Goal: Task Accomplishment & Management: Use online tool/utility

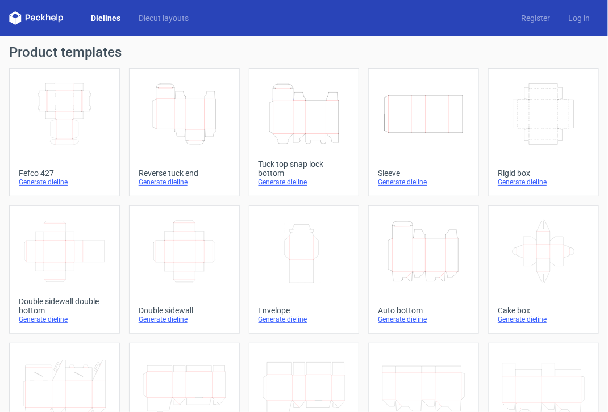
click at [312, 133] on icon "Height Depth Width" at bounding box center [304, 114] width 82 height 64
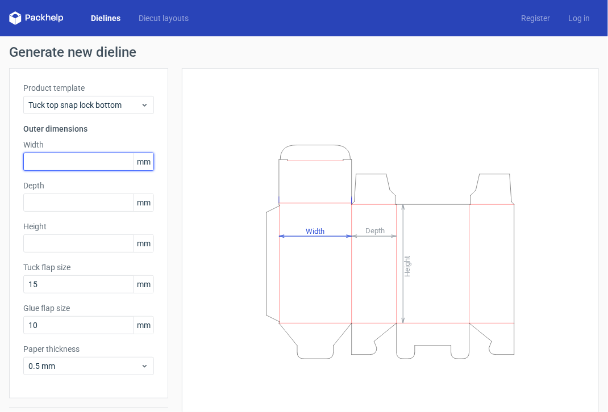
click at [64, 155] on input "text" at bounding box center [88, 162] width 131 height 18
type input "160"
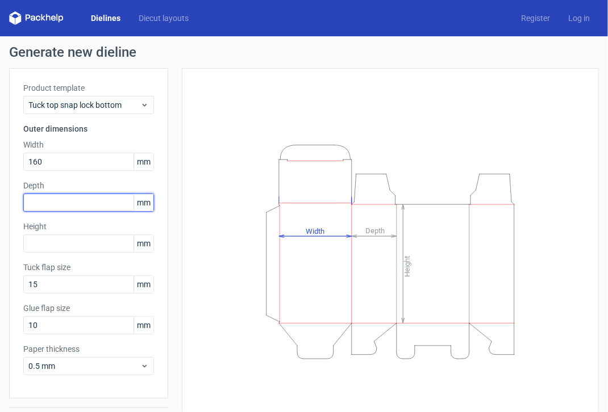
click at [45, 198] on input "text" at bounding box center [88, 203] width 131 height 18
type input "160"
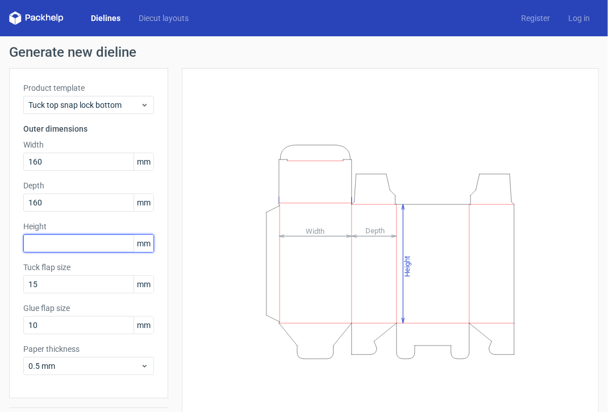
click at [41, 243] on input "text" at bounding box center [88, 244] width 131 height 18
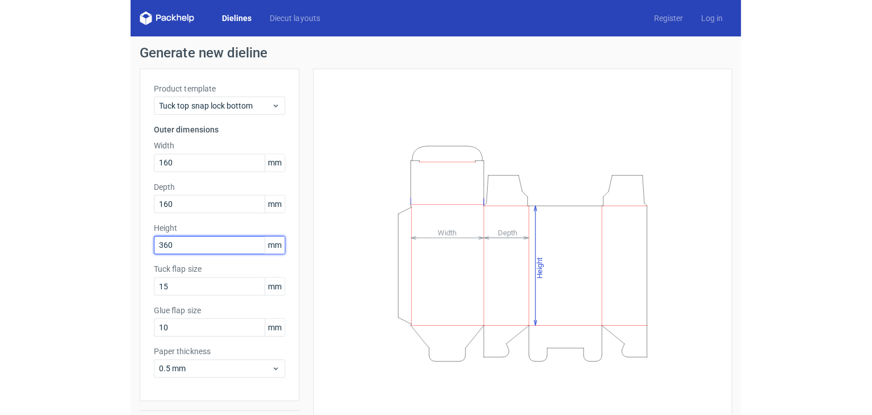
scroll to position [32, 0]
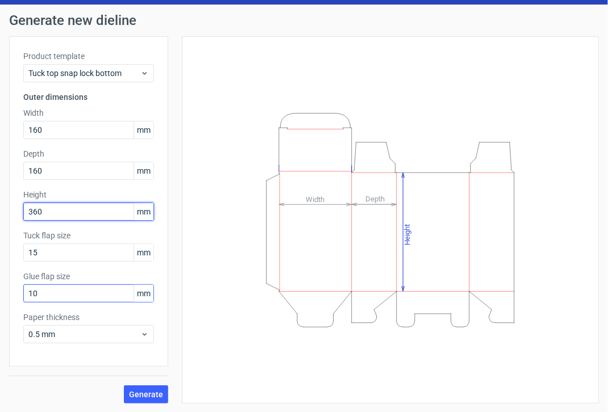
type input "360"
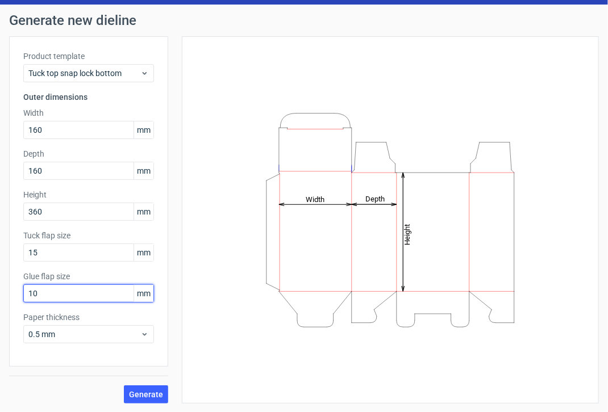
click at [58, 289] on input "10" at bounding box center [88, 294] width 131 height 18
type input "1"
type input "30"
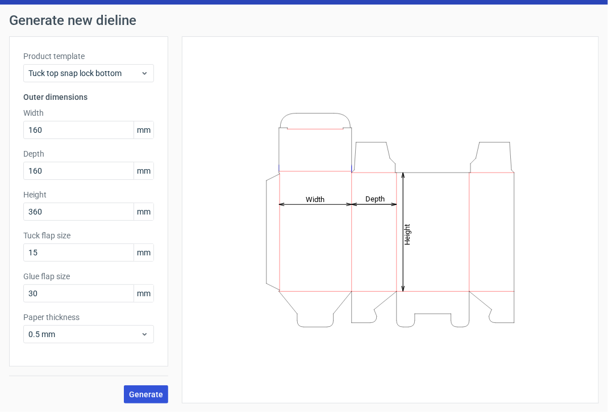
click at [144, 392] on span "Generate" at bounding box center [146, 395] width 34 height 8
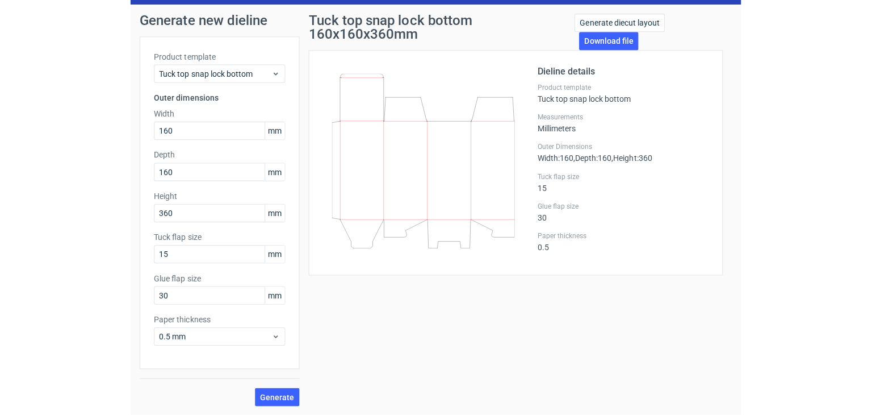
scroll to position [30, 0]
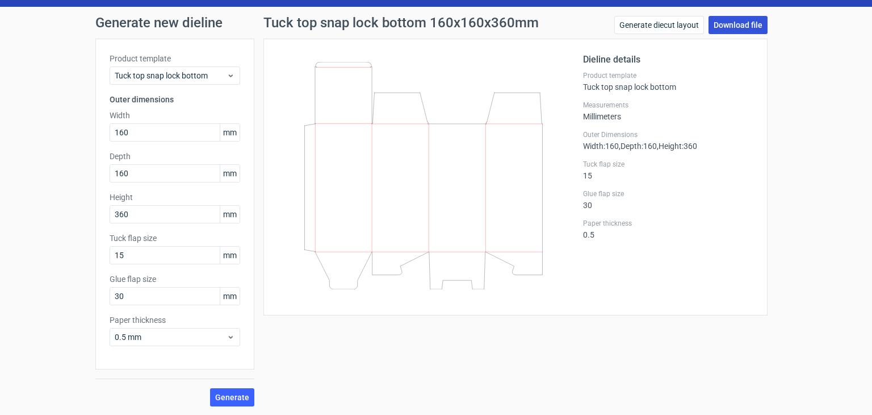
click at [607, 20] on link "Download file" at bounding box center [738, 25] width 59 height 18
click at [607, 24] on link "Generate diecut layout" at bounding box center [660, 25] width 90 height 18
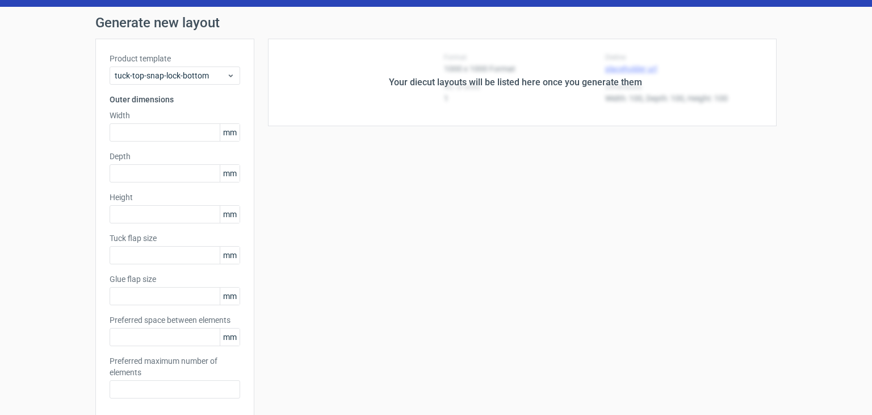
type input "160"
type input "360"
type input "15"
type input "30"
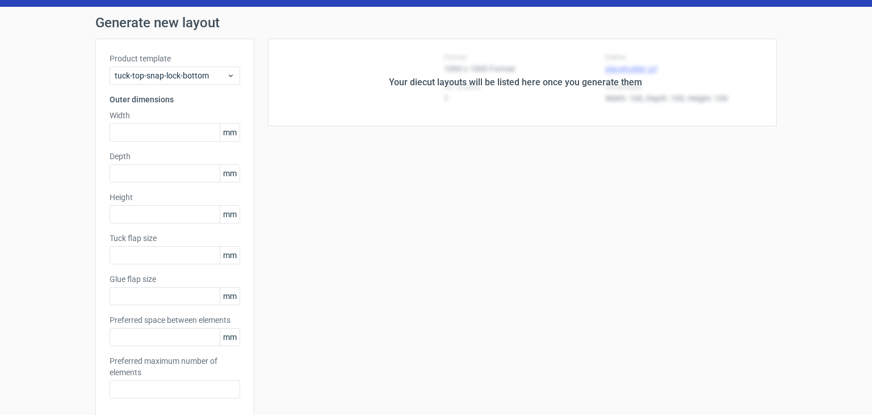
type input "5"
type input "48"
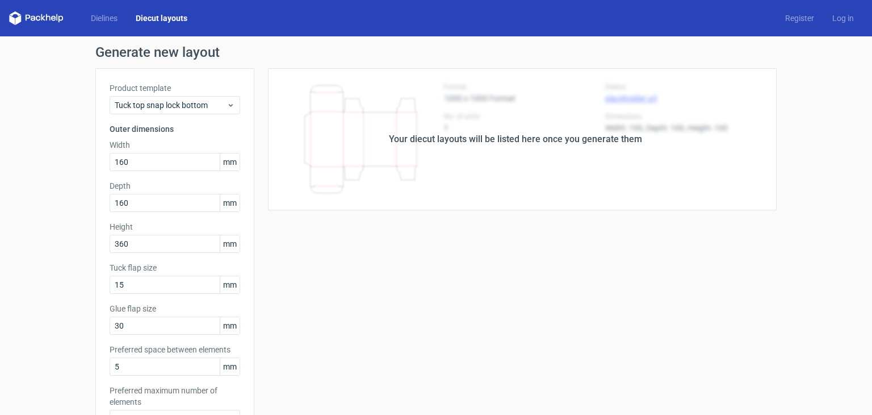
click at [516, 135] on div "Your diecut layouts will be listed here once you generate them" at bounding box center [515, 139] width 253 height 14
click at [607, 20] on link "Log in" at bounding box center [844, 17] width 40 height 11
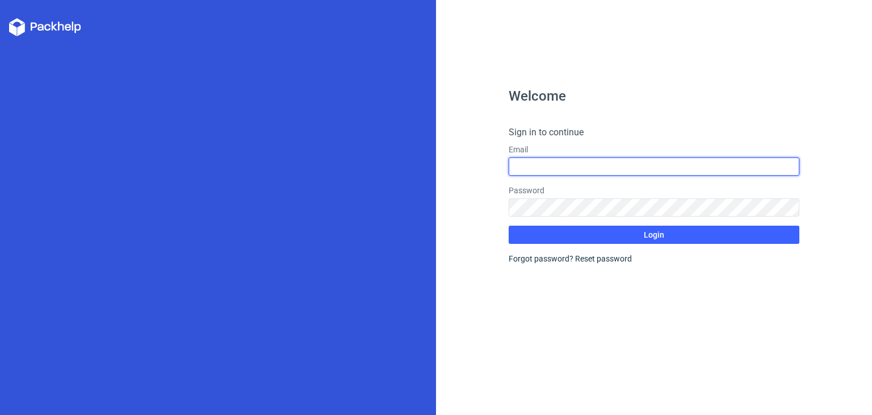
click at [537, 168] on input "text" at bounding box center [654, 166] width 291 height 18
type input "[EMAIL_ADDRESS][DOMAIN_NAME]"
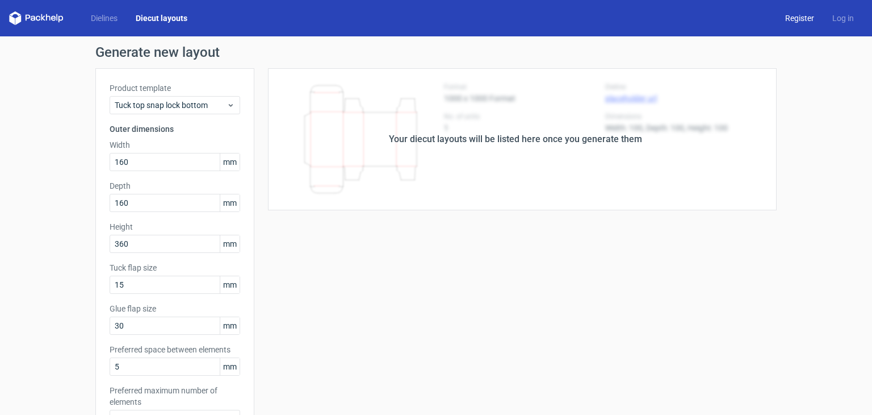
click at [607, 21] on link "Register" at bounding box center [799, 17] width 47 height 11
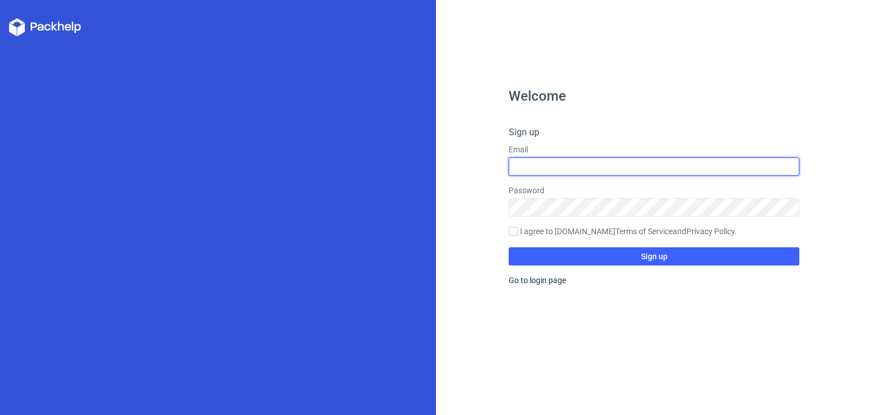
click at [571, 166] on input "text" at bounding box center [654, 166] width 291 height 18
type input "[EMAIL_ADDRESS][DOMAIN_NAME]"
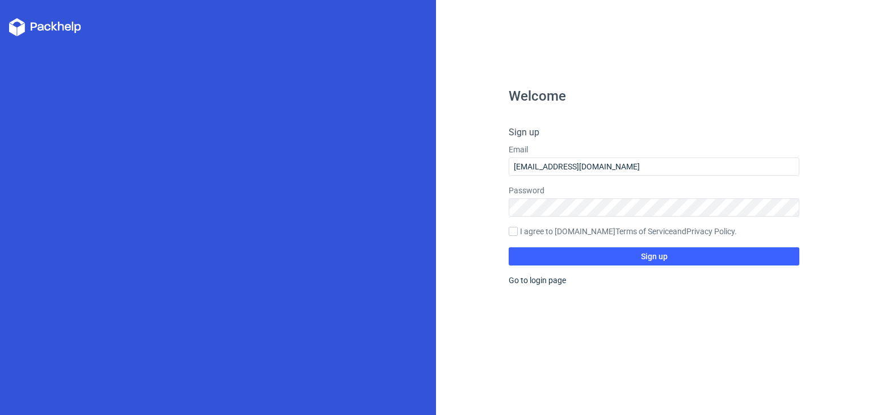
click at [507, 228] on div "Welcome Sign up Email [EMAIL_ADDRESS][DOMAIN_NAME] Password I agree to [DOMAIN_…" at bounding box center [654, 207] width 436 height 415
click at [513, 231] on input "I agree to [DOMAIN_NAME] Terms of Service and Privacy Policy ." at bounding box center [513, 231] width 9 height 9
checkbox input "true"
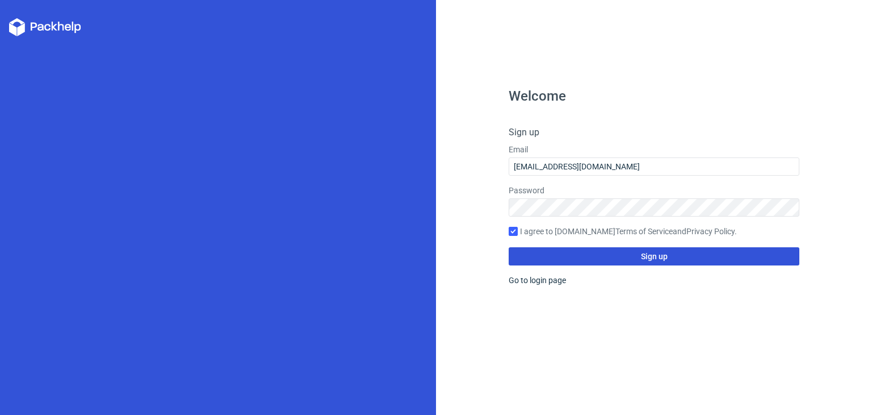
click at [573, 264] on button "Sign up" at bounding box center [654, 256] width 291 height 18
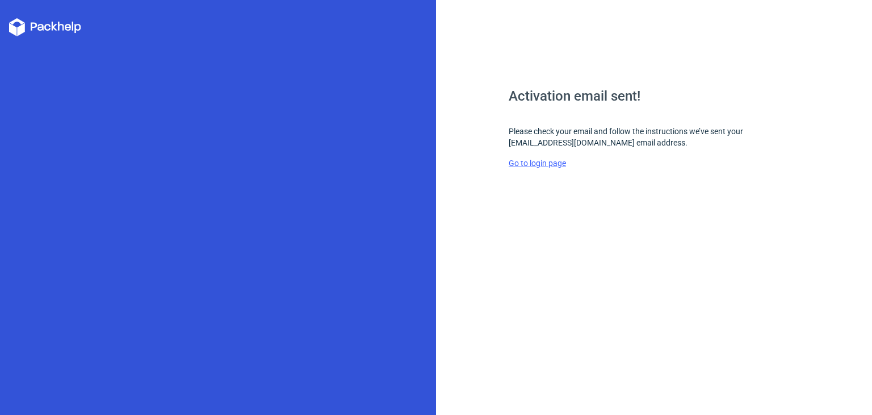
click at [535, 161] on link "Go to login page" at bounding box center [537, 162] width 57 height 9
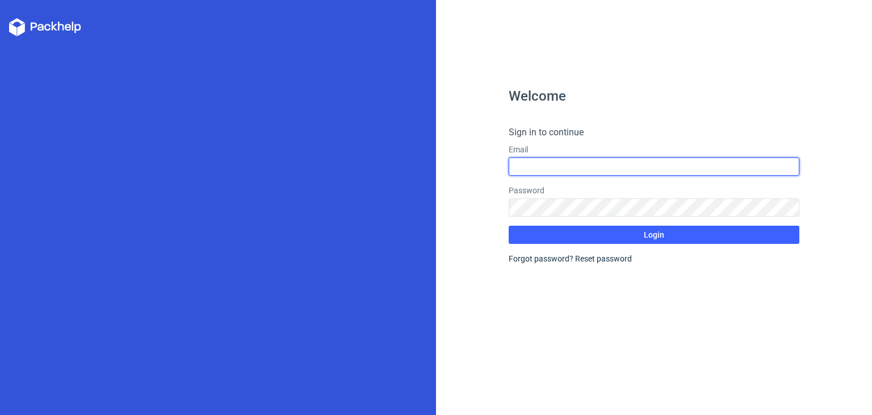
click at [536, 162] on input "text" at bounding box center [654, 166] width 291 height 18
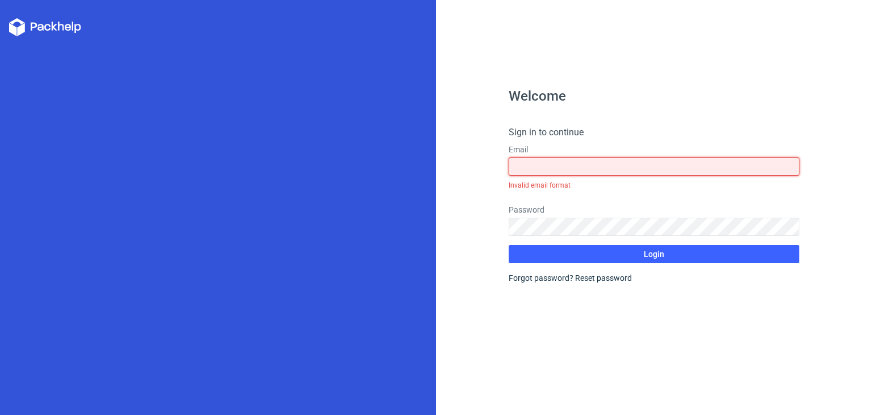
type input "[EMAIL_ADDRESS][DOMAIN_NAME]"
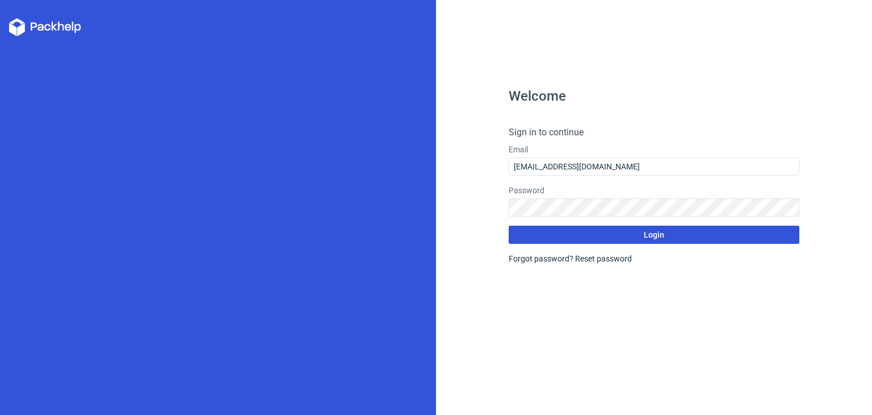
click at [590, 233] on button "Login" at bounding box center [654, 234] width 291 height 18
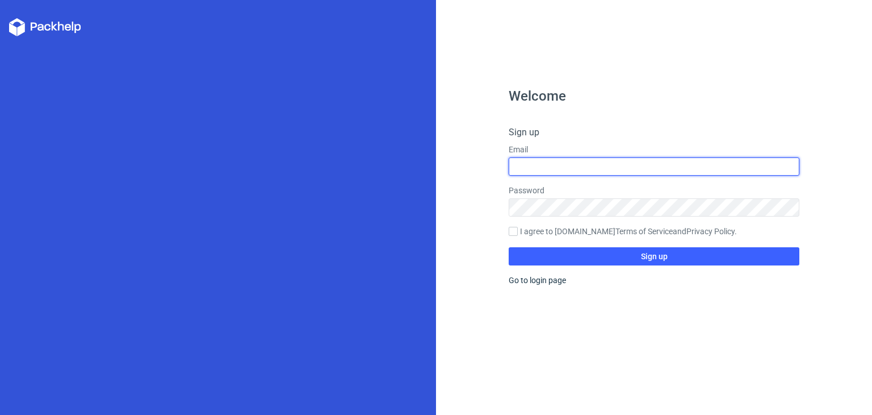
click at [607, 162] on input "text" at bounding box center [654, 166] width 291 height 18
type input "[EMAIL_ADDRESS][DOMAIN_NAME]"
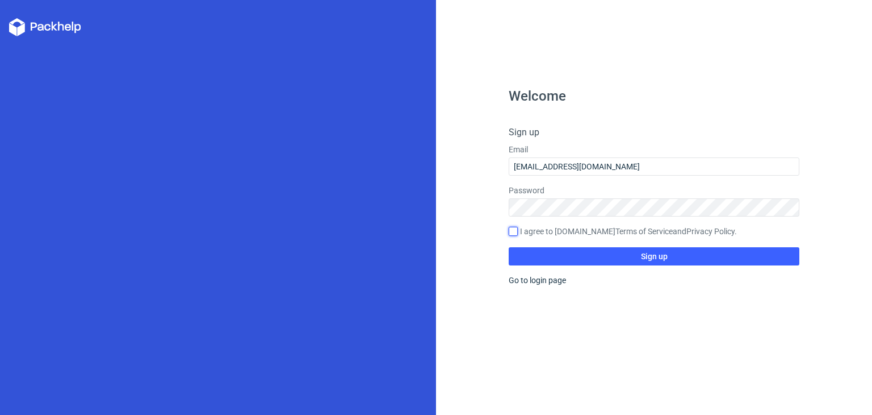
click at [516, 233] on input "I agree to [DOMAIN_NAME] Terms of Service and Privacy Policy ." at bounding box center [513, 231] width 9 height 9
checkbox input "true"
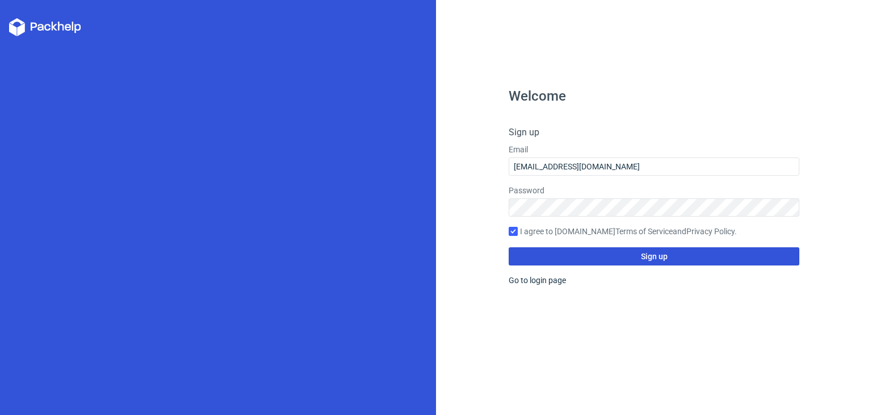
click at [536, 257] on button "Sign up" at bounding box center [654, 256] width 291 height 18
